Goal: Information Seeking & Learning: Learn about a topic

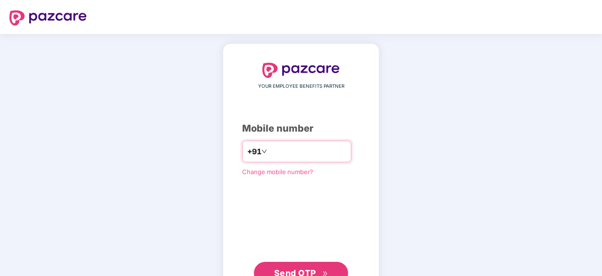
click at [271, 151] on input "number" at bounding box center [307, 151] width 77 height 15
type input "**********"
click at [295, 271] on span "Send OTP" at bounding box center [295, 272] width 42 height 10
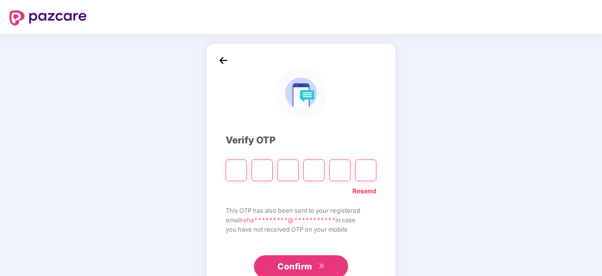
type input "*"
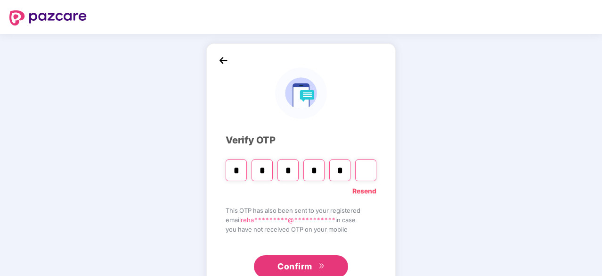
type input "*"
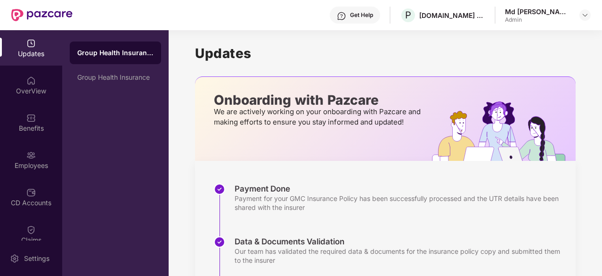
click at [32, 49] on div "Updates" at bounding box center [31, 53] width 62 height 9
click at [33, 87] on div "OverView" at bounding box center [31, 90] width 62 height 9
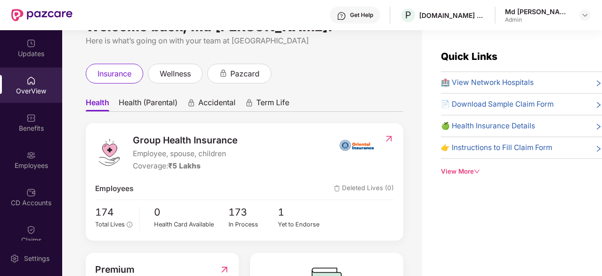
scroll to position [20, 0]
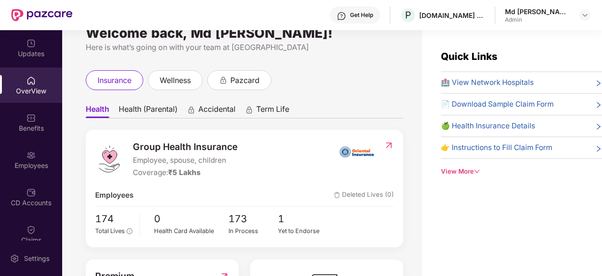
click at [158, 110] on span "Health (Parental)" at bounding box center [148, 111] width 59 height 14
click at [235, 106] on span "Accidental" at bounding box center [217, 111] width 37 height 14
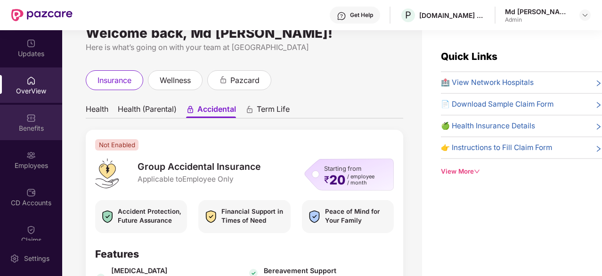
click at [31, 112] on div at bounding box center [30, 116] width 9 height 9
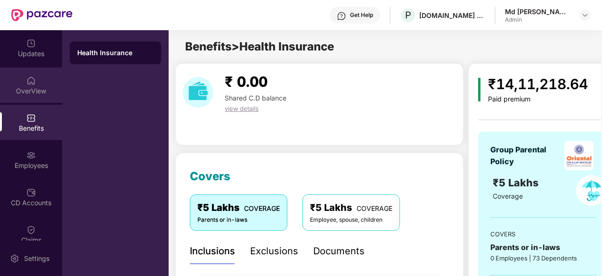
click at [35, 84] on div "OverView" at bounding box center [31, 84] width 62 height 35
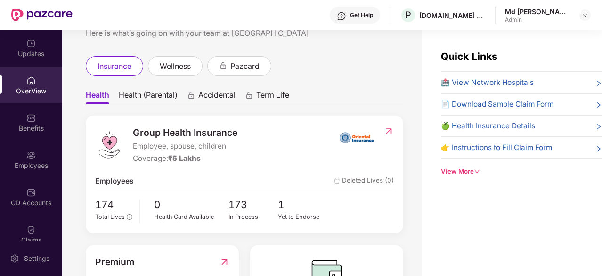
scroll to position [32, 0]
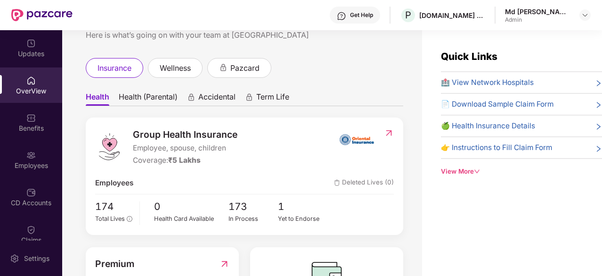
click at [154, 94] on span "Health (Parental)" at bounding box center [148, 99] width 59 height 14
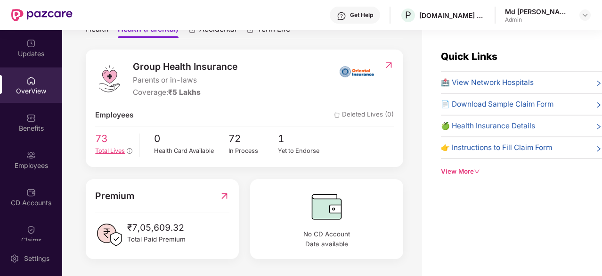
click at [108, 147] on span "Total Lives" at bounding box center [110, 150] width 30 height 7
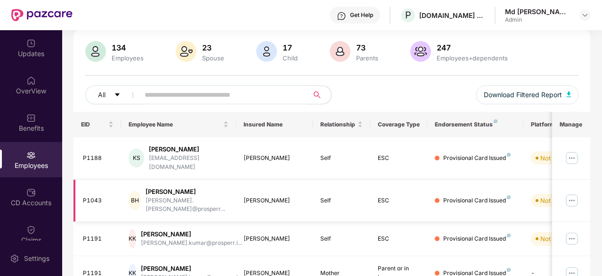
scroll to position [66, 0]
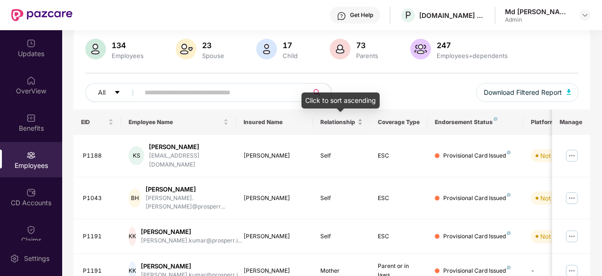
click at [358, 122] on div "Relationship" at bounding box center [341, 121] width 42 height 9
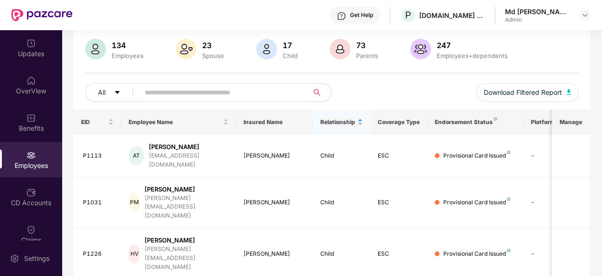
click at [358, 123] on div "Relationship" at bounding box center [341, 121] width 42 height 9
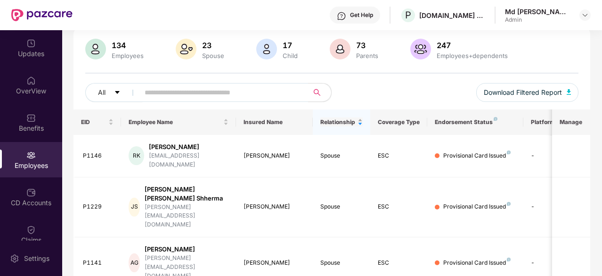
click at [358, 123] on div "Relationship" at bounding box center [341, 121] width 42 height 9
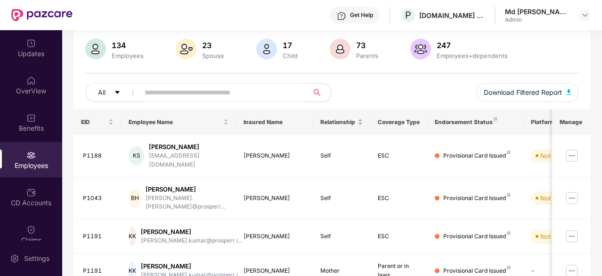
click at [358, 123] on div "Relationship" at bounding box center [341, 121] width 42 height 9
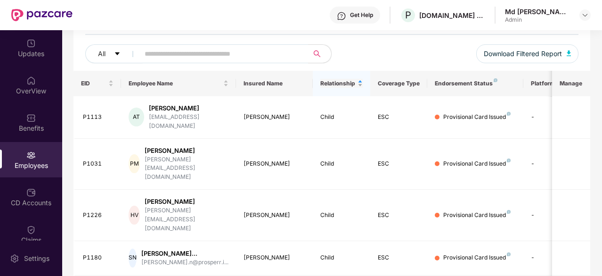
scroll to position [105, 0]
click at [360, 82] on div "Relationship" at bounding box center [341, 83] width 42 height 9
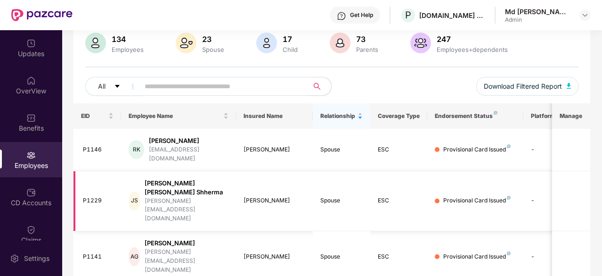
scroll to position [0, 0]
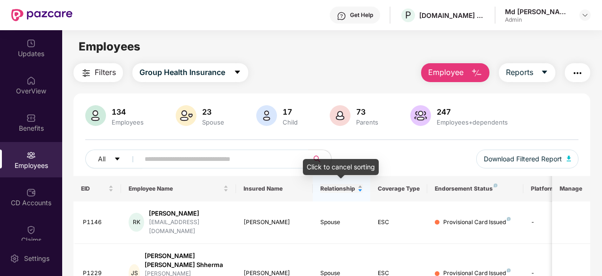
click at [358, 185] on div "Relationship" at bounding box center [341, 188] width 42 height 9
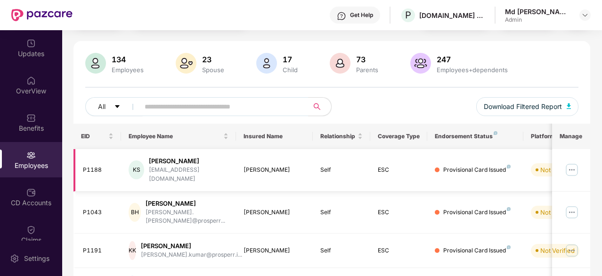
scroll to position [52, 0]
click at [96, 65] on img at bounding box center [95, 63] width 21 height 21
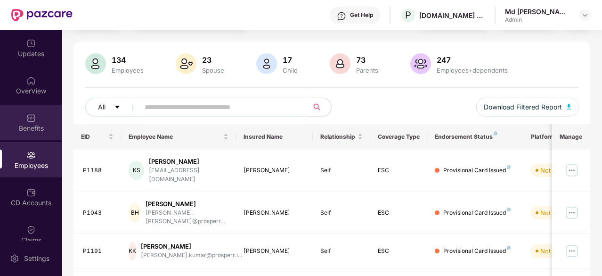
click at [35, 126] on div "Benefits" at bounding box center [31, 127] width 62 height 9
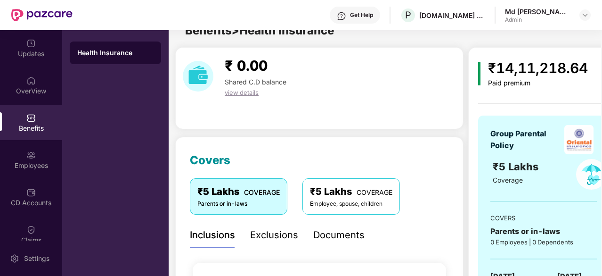
scroll to position [52, 0]
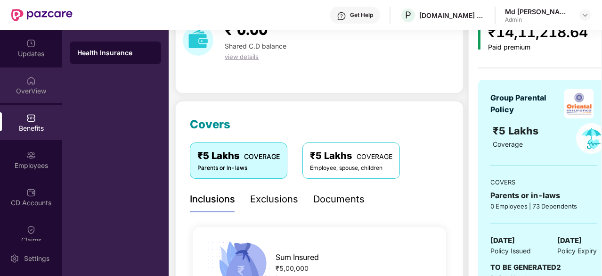
click at [31, 94] on div "OverView" at bounding box center [31, 90] width 62 height 9
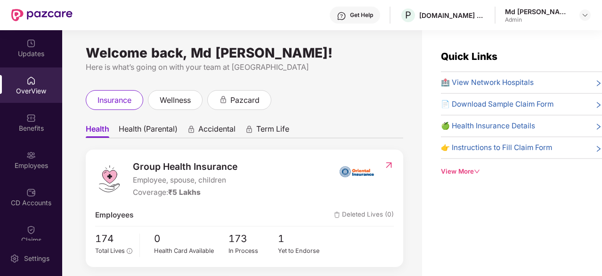
click at [150, 132] on span "Health (Parental)" at bounding box center [148, 131] width 59 height 14
click at [104, 127] on span "Health" at bounding box center [97, 131] width 23 height 14
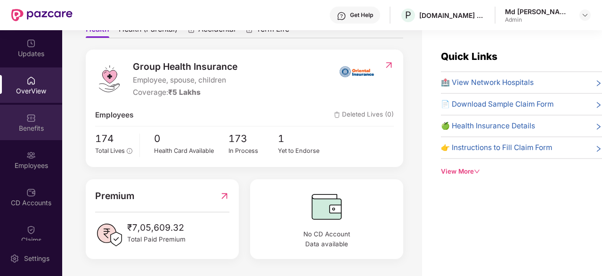
click at [34, 123] on div "Benefits" at bounding box center [31, 127] width 62 height 9
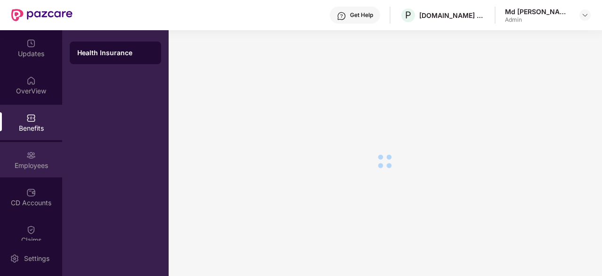
click at [40, 160] on div "Employees" at bounding box center [31, 159] width 62 height 35
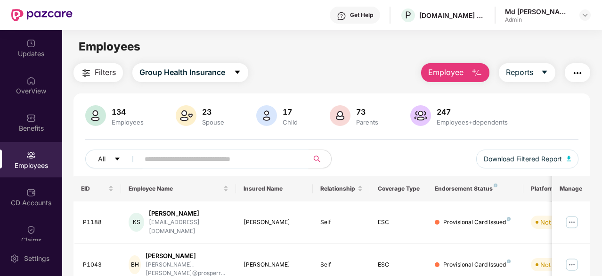
click at [168, 155] on input "text" at bounding box center [220, 159] width 151 height 14
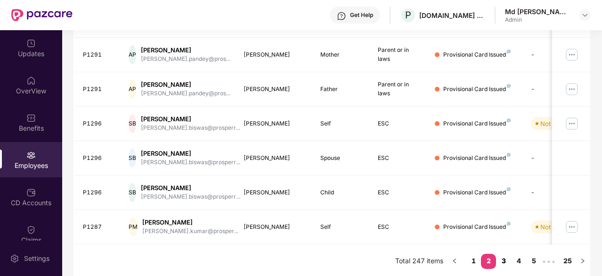
click at [506, 260] on link "3" at bounding box center [503, 260] width 15 height 14
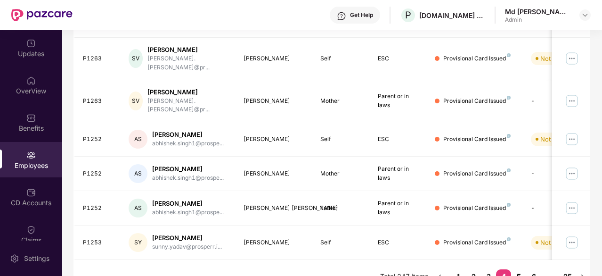
click at [524, 269] on link "5" at bounding box center [518, 276] width 15 height 14
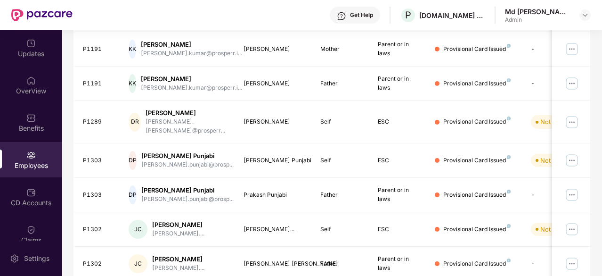
scroll to position [301, 0]
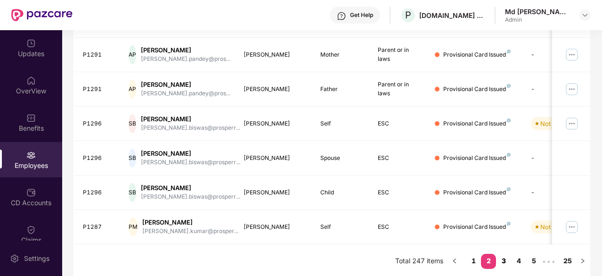
click at [507, 259] on link "3" at bounding box center [503, 260] width 15 height 14
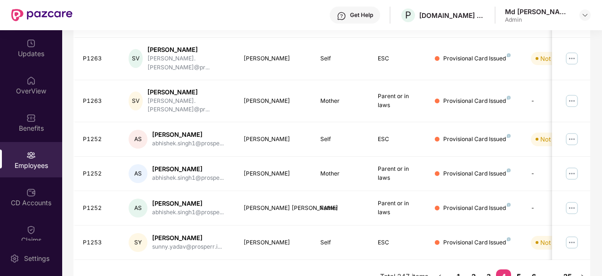
click at [521, 269] on link "5" at bounding box center [518, 276] width 15 height 14
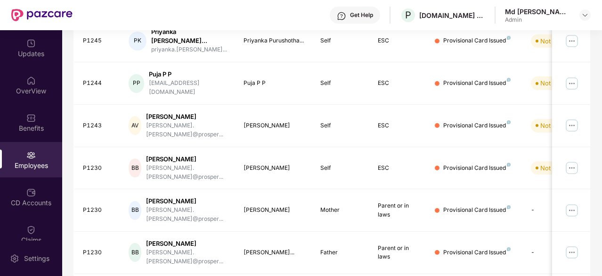
click at [521, 257] on div "EID Employee Name Insured Name Relationship Coverage Type Endorsement Status Pl…" at bounding box center [331, 117] width 517 height 484
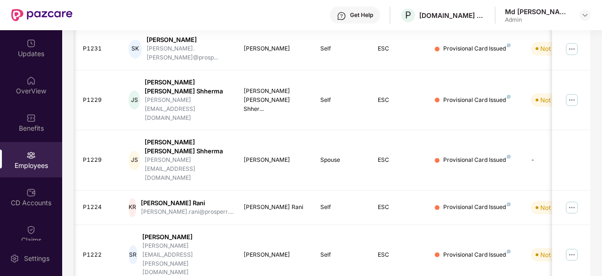
scroll to position [0, 94]
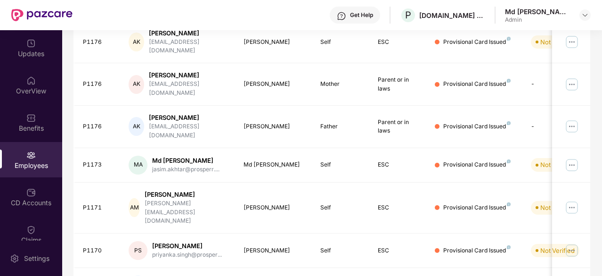
scroll to position [0, 0]
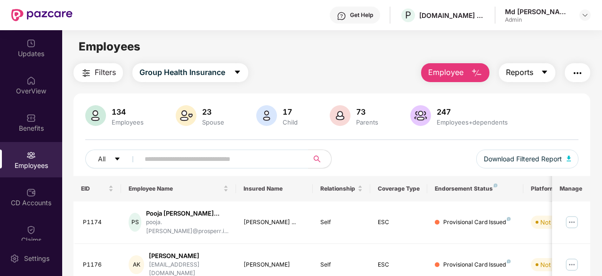
click at [537, 67] on button "Reports" at bounding box center [527, 72] width 57 height 19
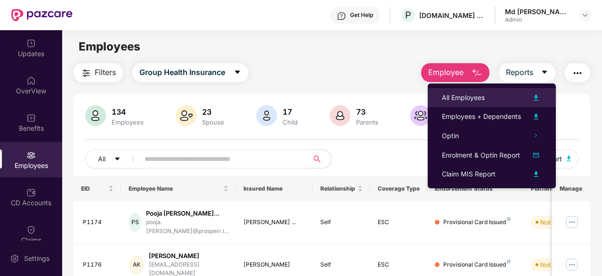
click at [488, 95] on div "All Employees" at bounding box center [492, 97] width 100 height 11
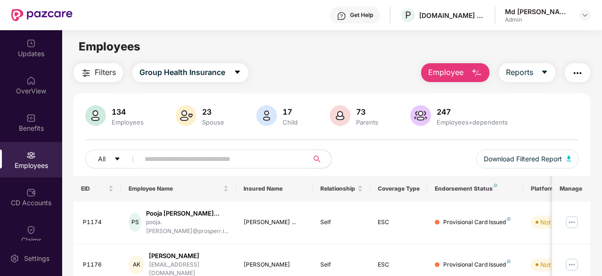
click at [192, 158] on input "text" at bounding box center [220, 159] width 151 height 14
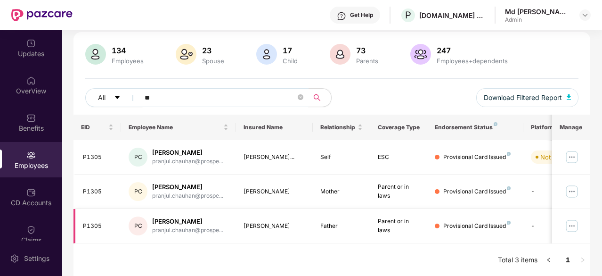
type input "*"
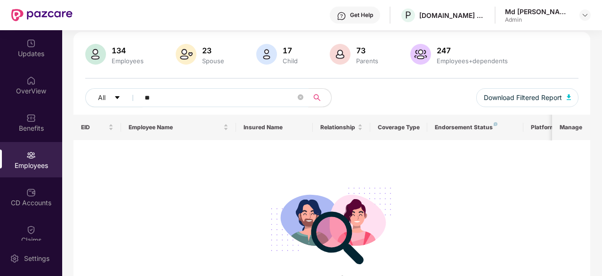
type input "*"
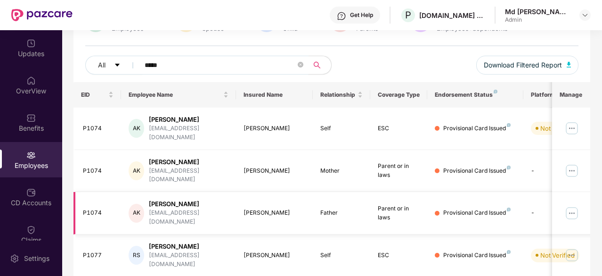
scroll to position [61, 0]
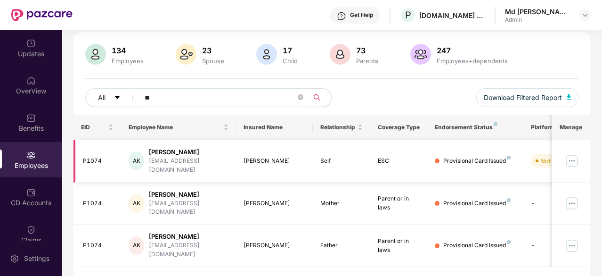
type input "*"
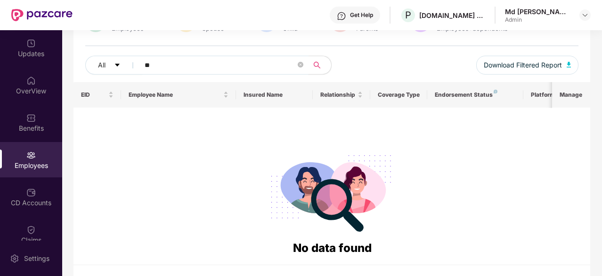
type input "*"
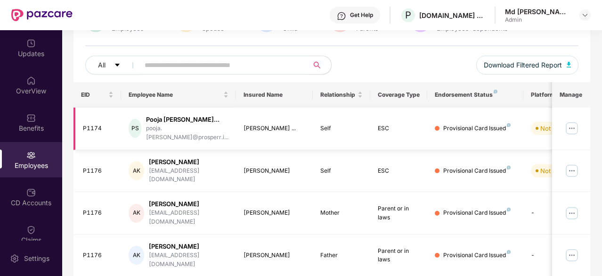
scroll to position [0, 0]
